Goal: Information Seeking & Learning: Learn about a topic

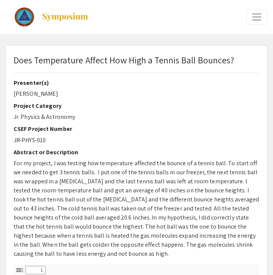
select select "custom"
type input "0"
select select "custom"
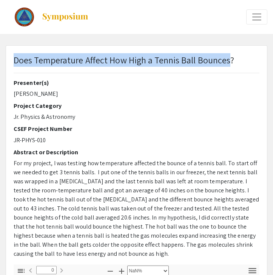
type input "1"
select select "auto"
drag, startPoint x: 14, startPoint y: 59, endPoint x: 230, endPoint y: 64, distance: 216.8
click at [230, 64] on p "Does Temperature Affect How High a Tennis Ball Bounces?" at bounding box center [124, 60] width 221 height 14
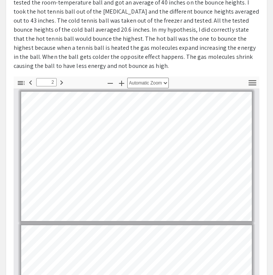
scroll to position [100, 0]
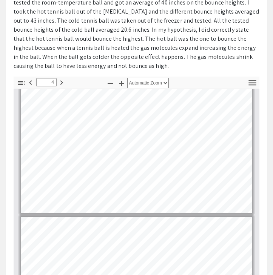
type input "5"
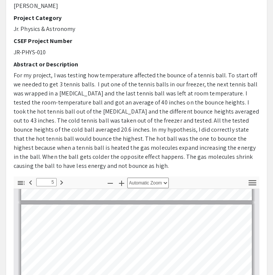
scroll to position [0, 0]
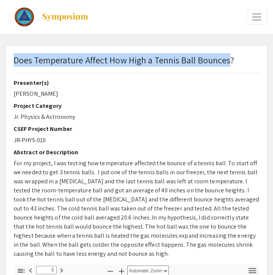
copy p "Does Temperature Affect How High a Tennis Ball Bounces"
